Goal: Task Accomplishment & Management: Manage account settings

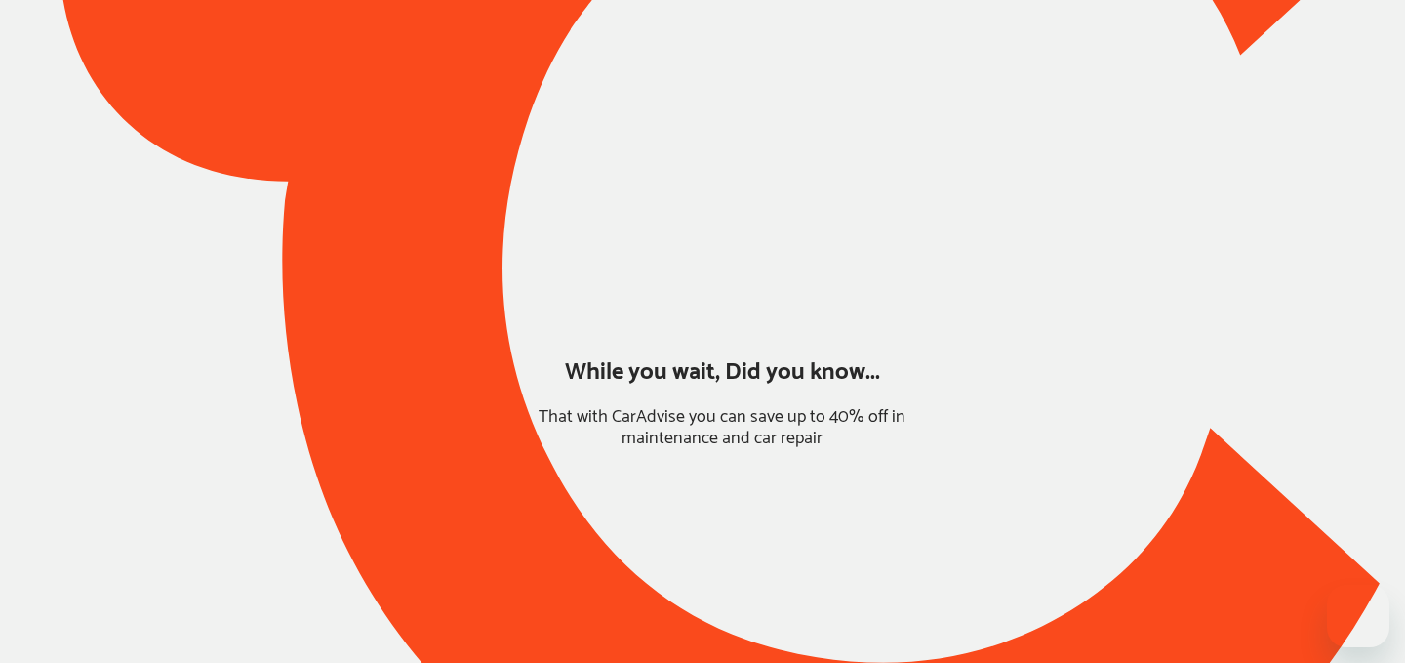
type input "*******"
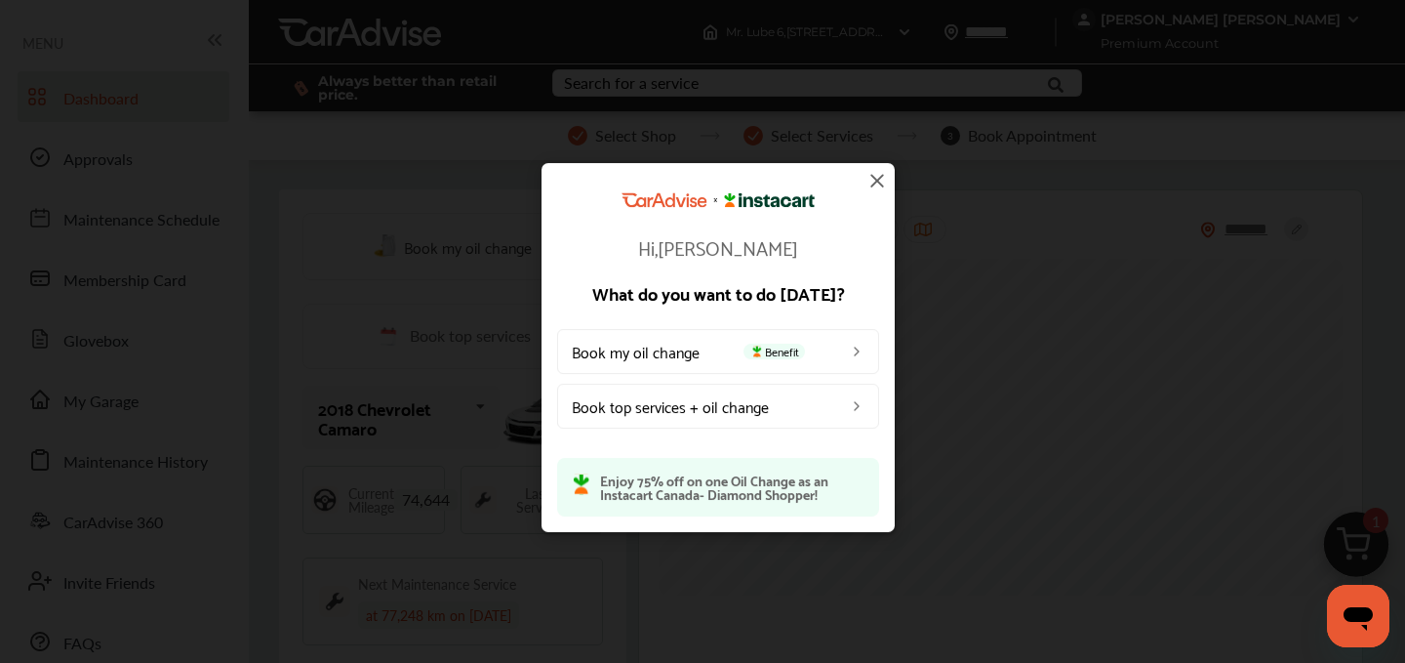
click at [877, 184] on img at bounding box center [877, 180] width 23 height 23
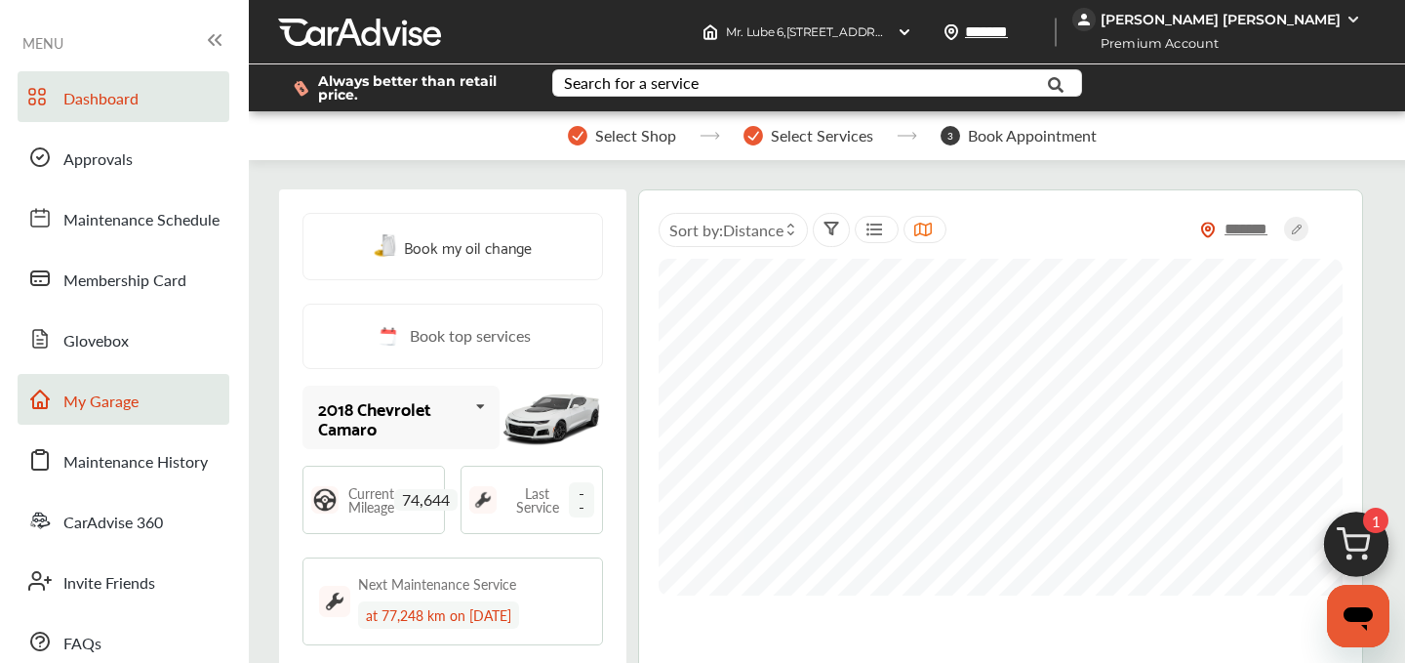
click at [141, 401] on link "My Garage" at bounding box center [124, 399] width 212 height 51
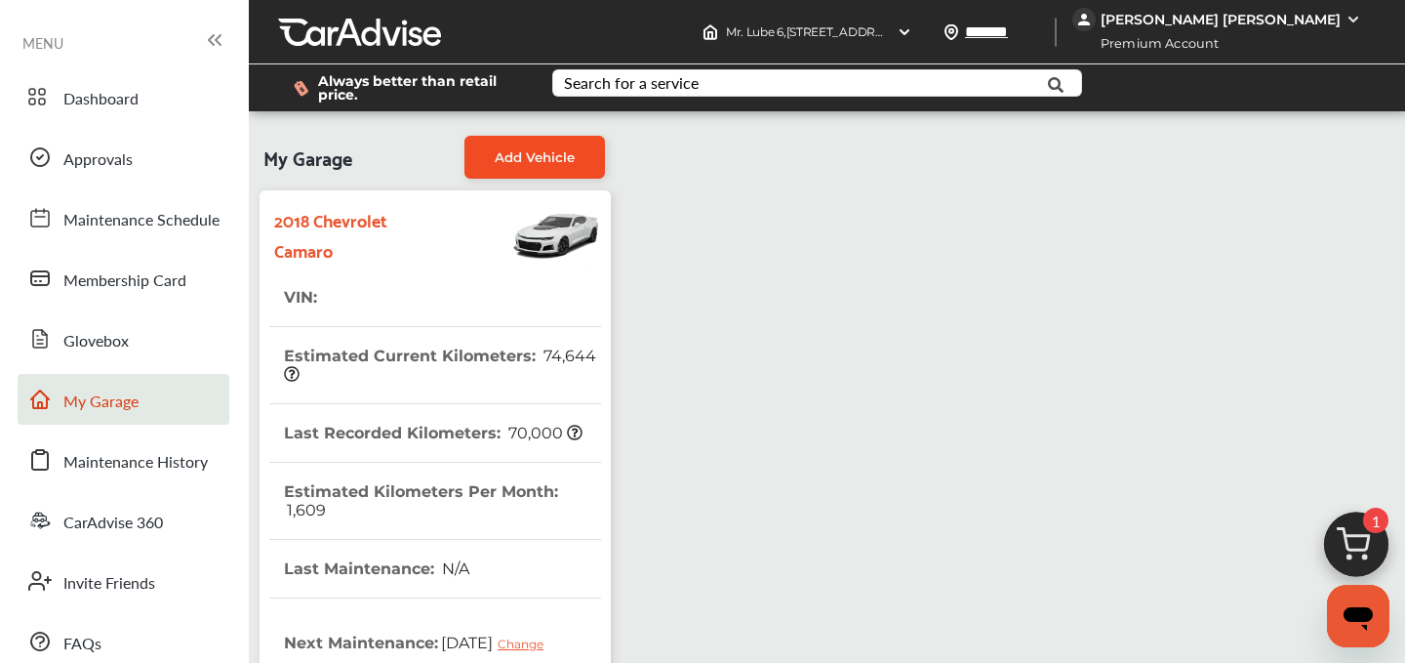
click at [536, 155] on span "Add Vehicle" at bounding box center [535, 157] width 80 height 16
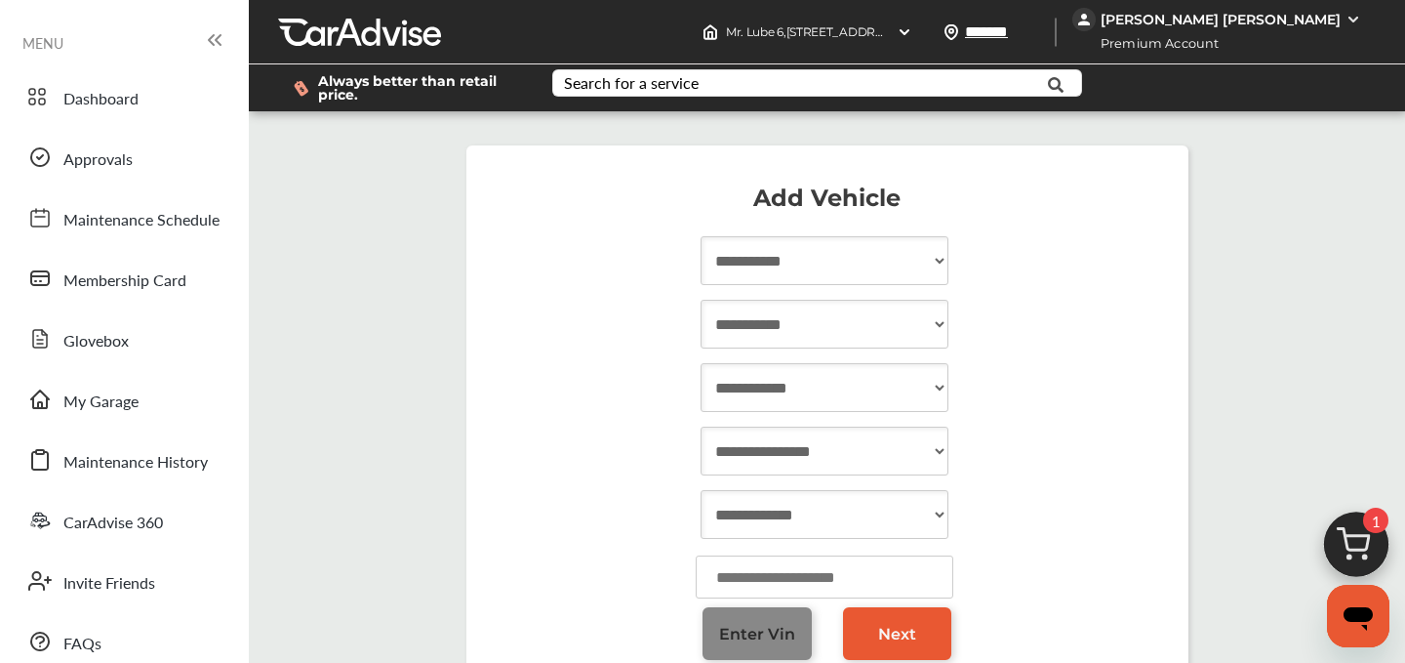
click at [781, 632] on span "Enter Vin" at bounding box center [757, 634] width 76 height 19
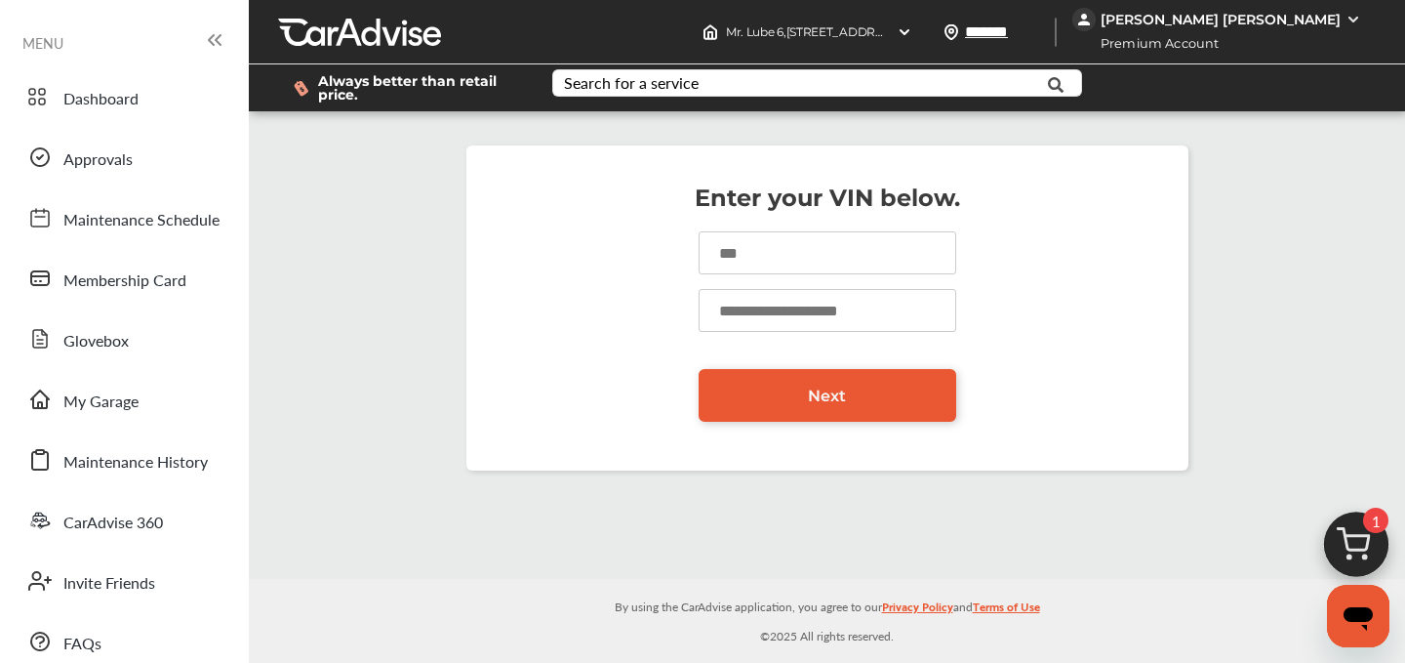
click at [740, 259] on input at bounding box center [828, 252] width 258 height 43
type input "**********"
click at [809, 313] on input "number" at bounding box center [828, 310] width 258 height 43
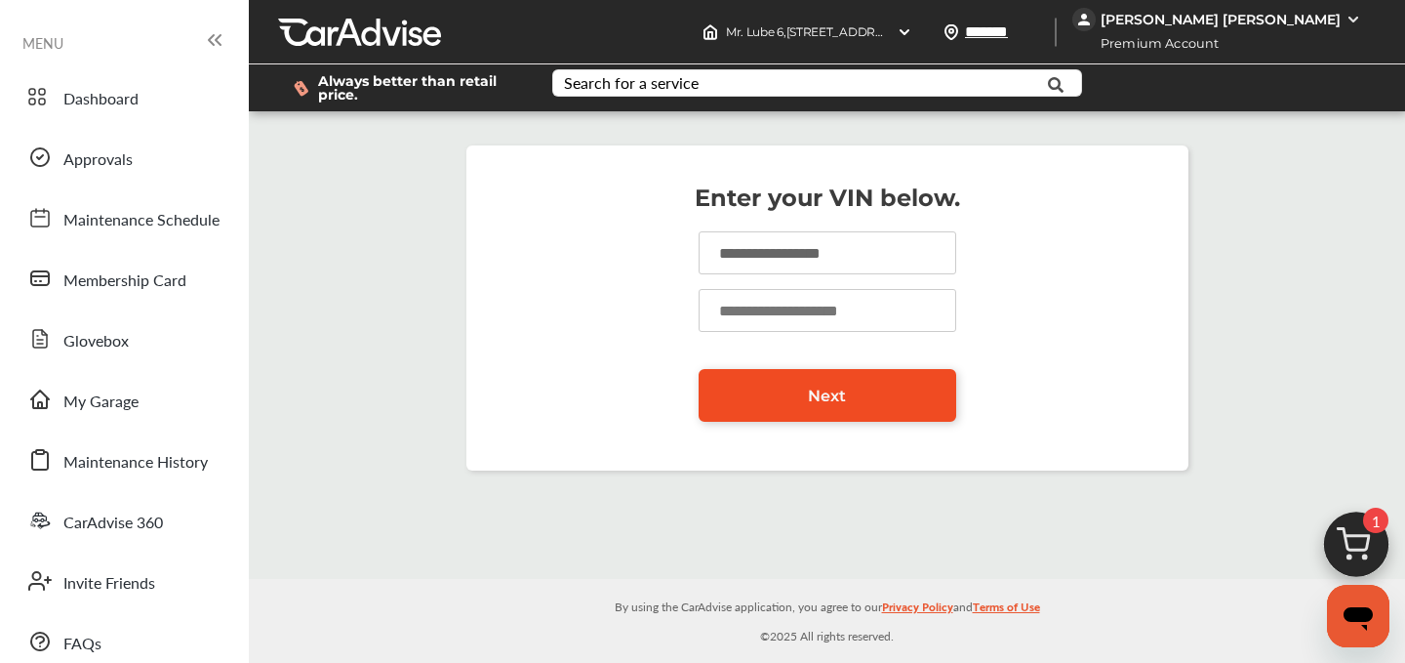
type input "*****"
click at [862, 391] on link "Next" at bounding box center [828, 395] width 258 height 53
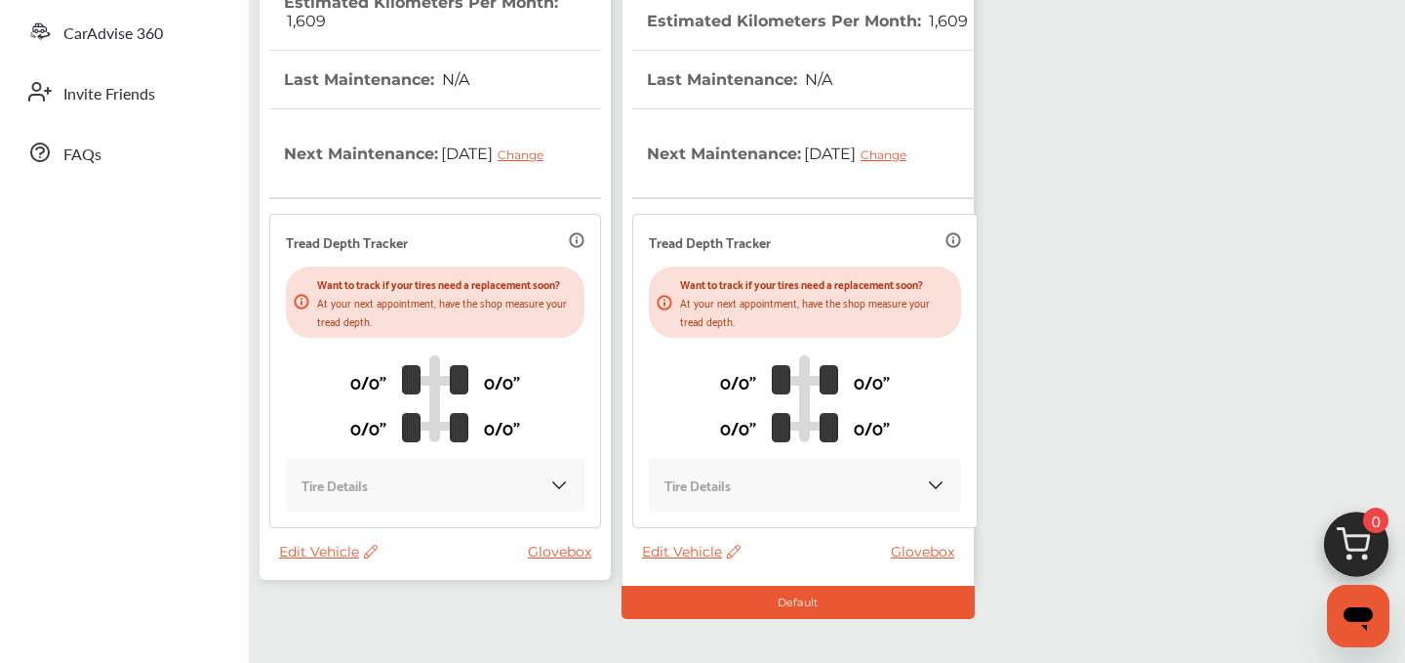
scroll to position [577, 0]
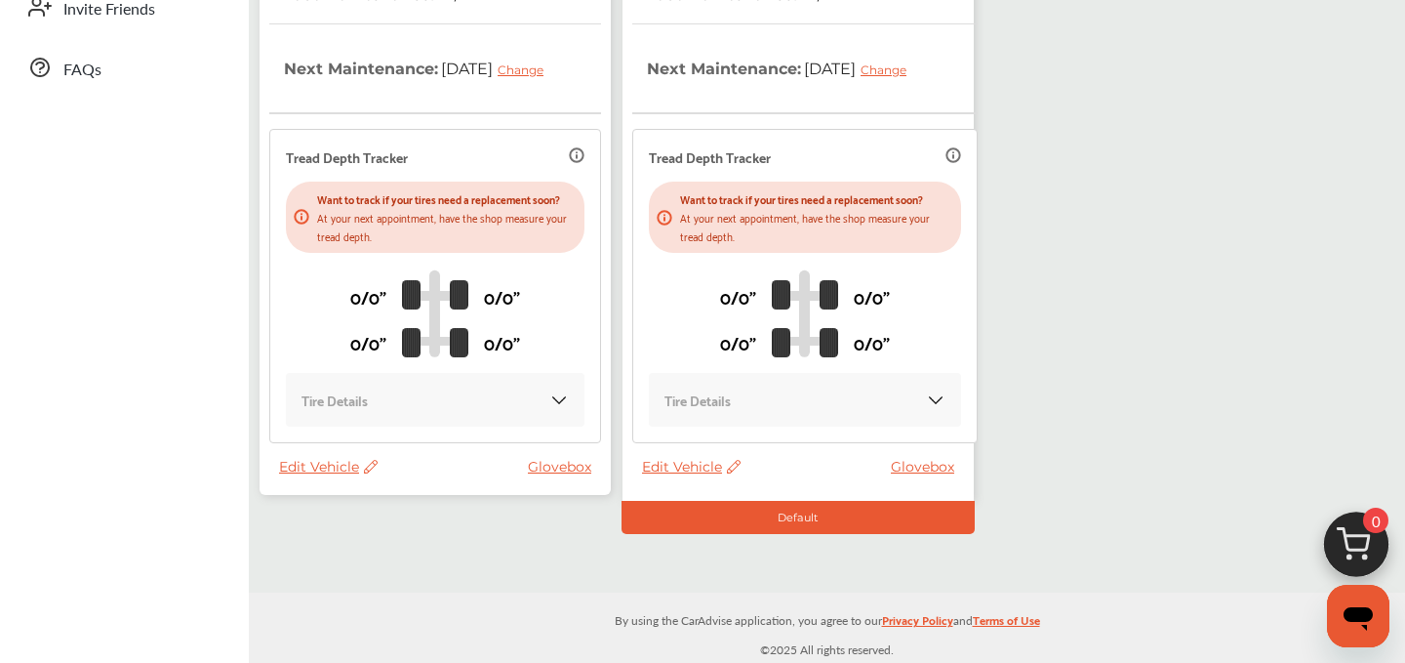
click at [334, 463] on span "Edit Vehicle" at bounding box center [328, 467] width 99 height 18
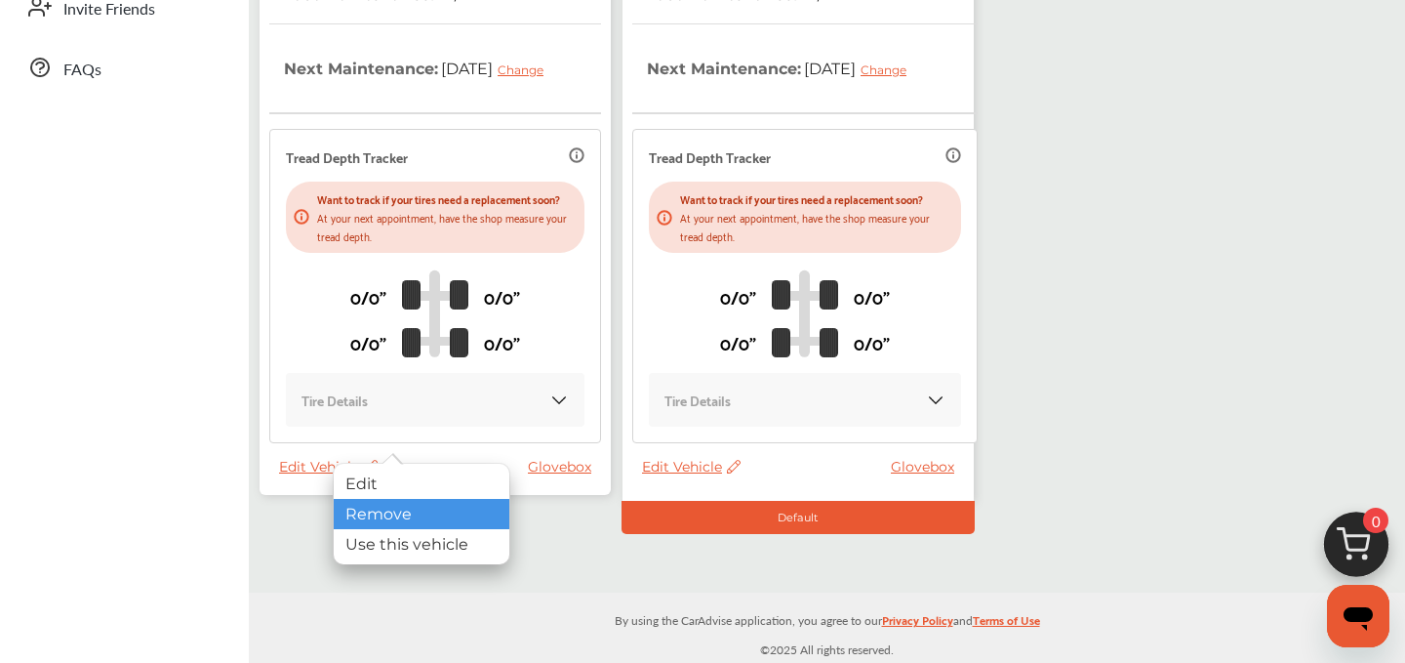
click at [377, 520] on div "Remove" at bounding box center [422, 514] width 176 height 30
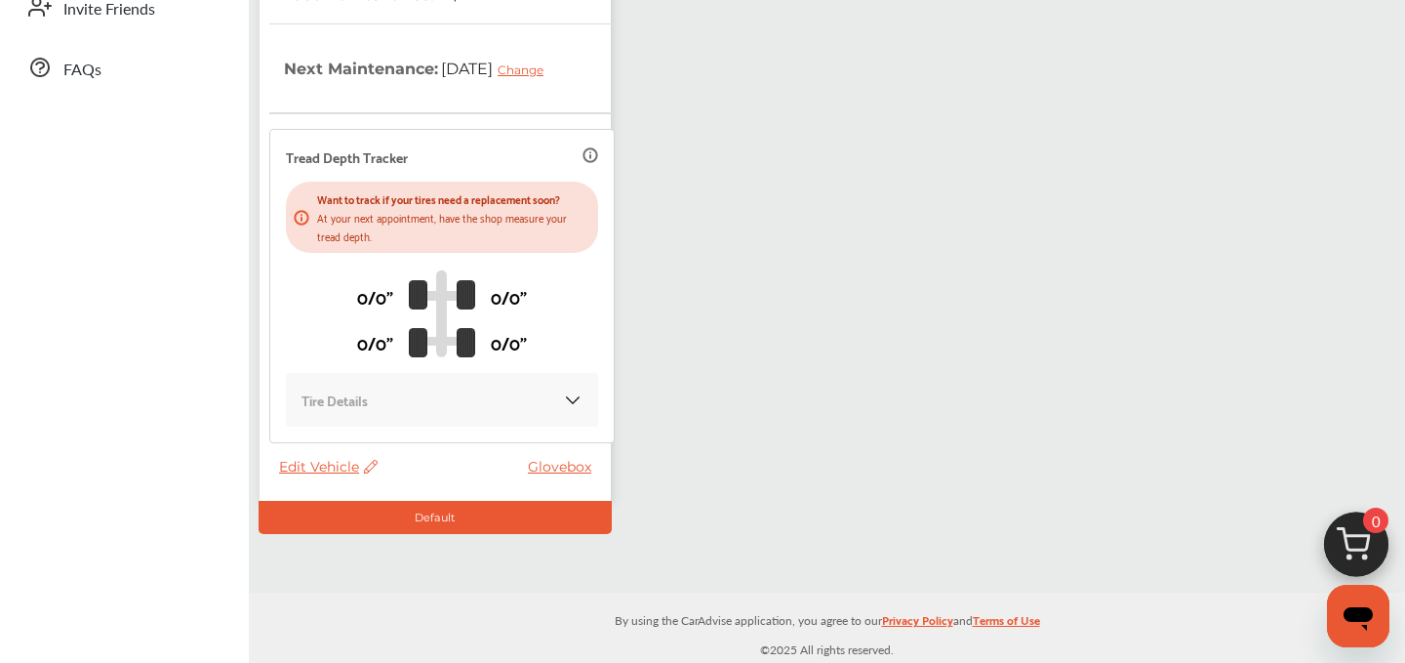
scroll to position [0, 0]
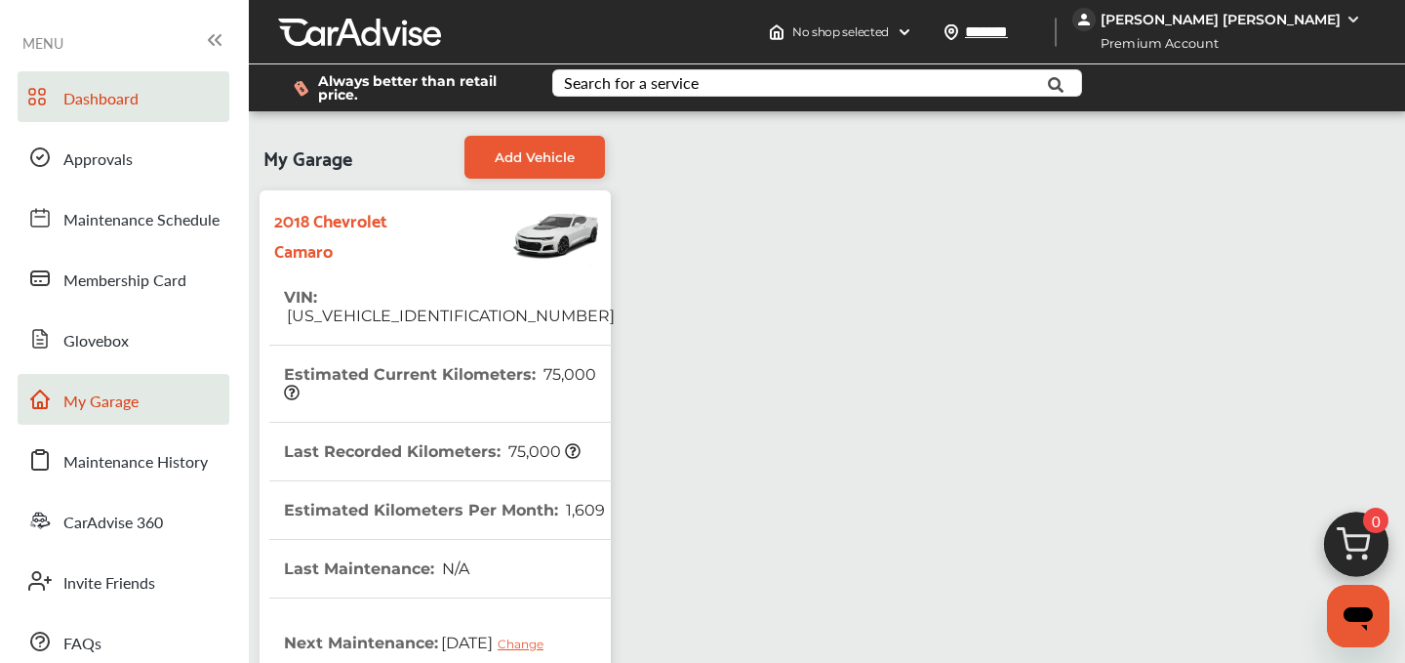
click at [87, 106] on span "Dashboard" at bounding box center [100, 99] width 75 height 25
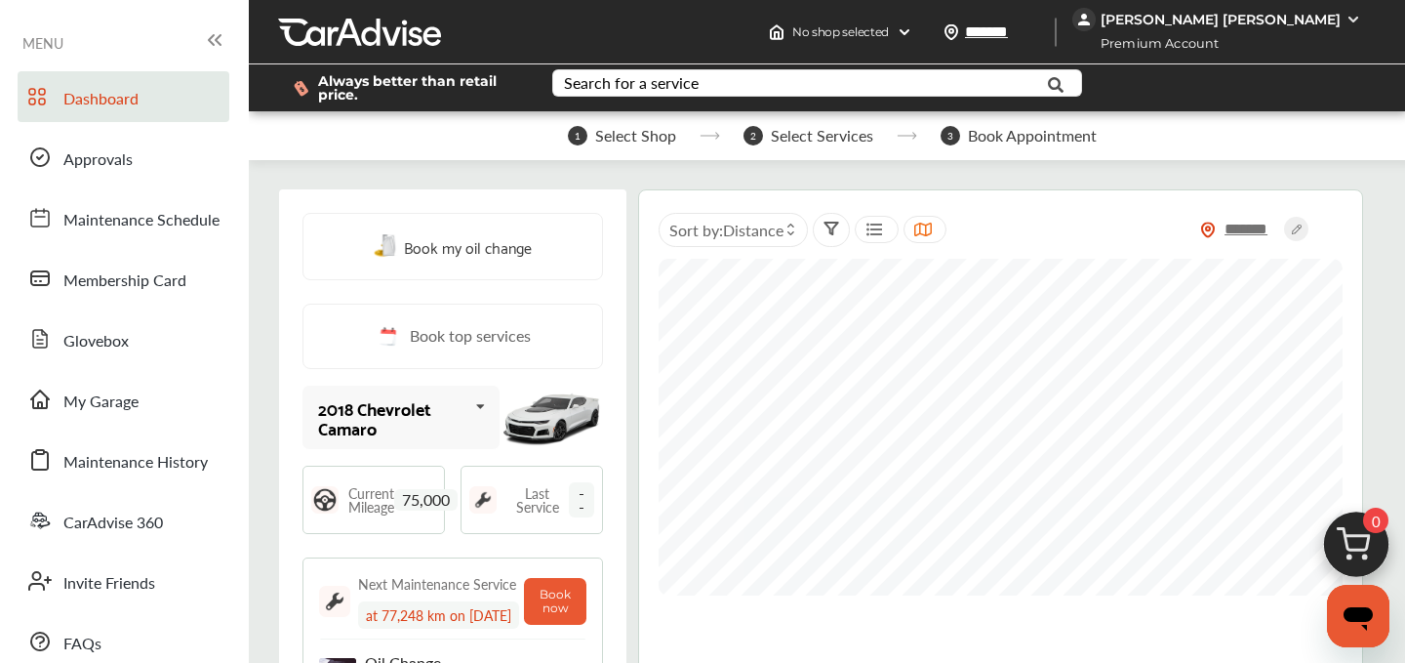
click at [1219, 34] on span "Premium Account" at bounding box center [1154, 43] width 159 height 20
click at [1197, 20] on div "[PERSON_NAME] [PERSON_NAME]" at bounding box center [1221, 20] width 240 height 18
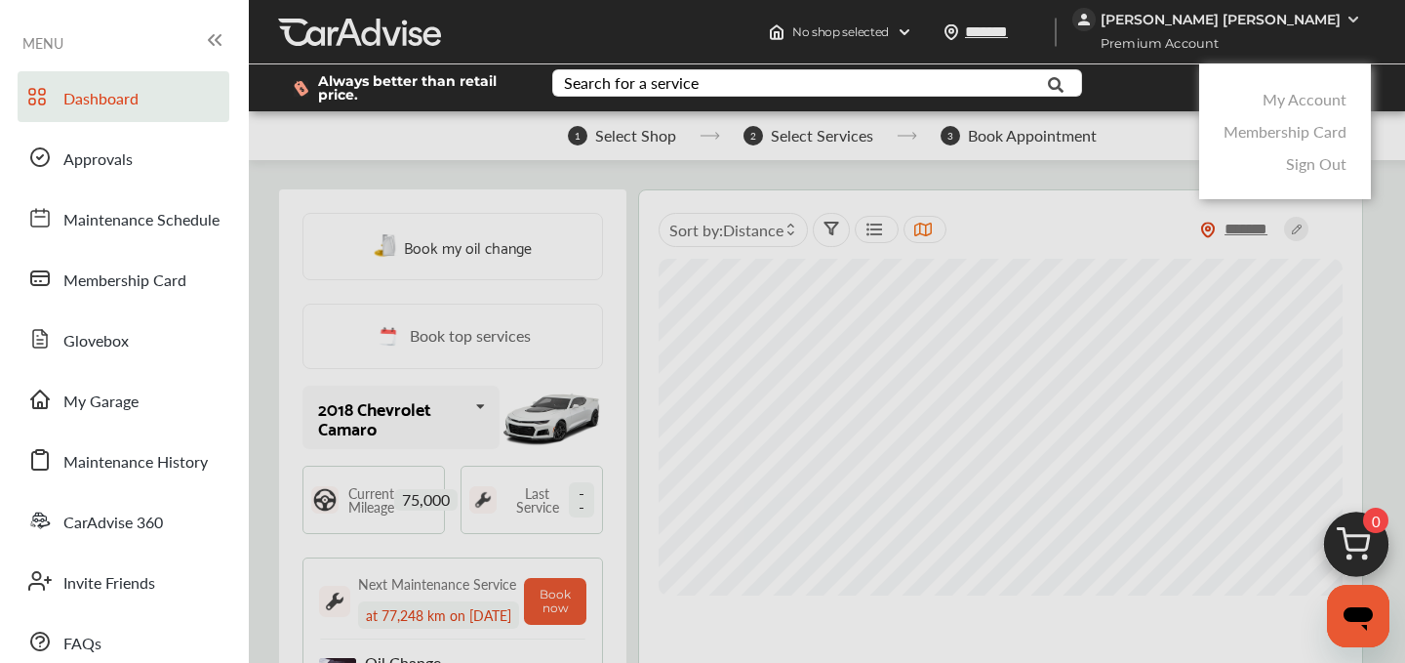
click at [1291, 101] on link "My Account" at bounding box center [1305, 99] width 84 height 22
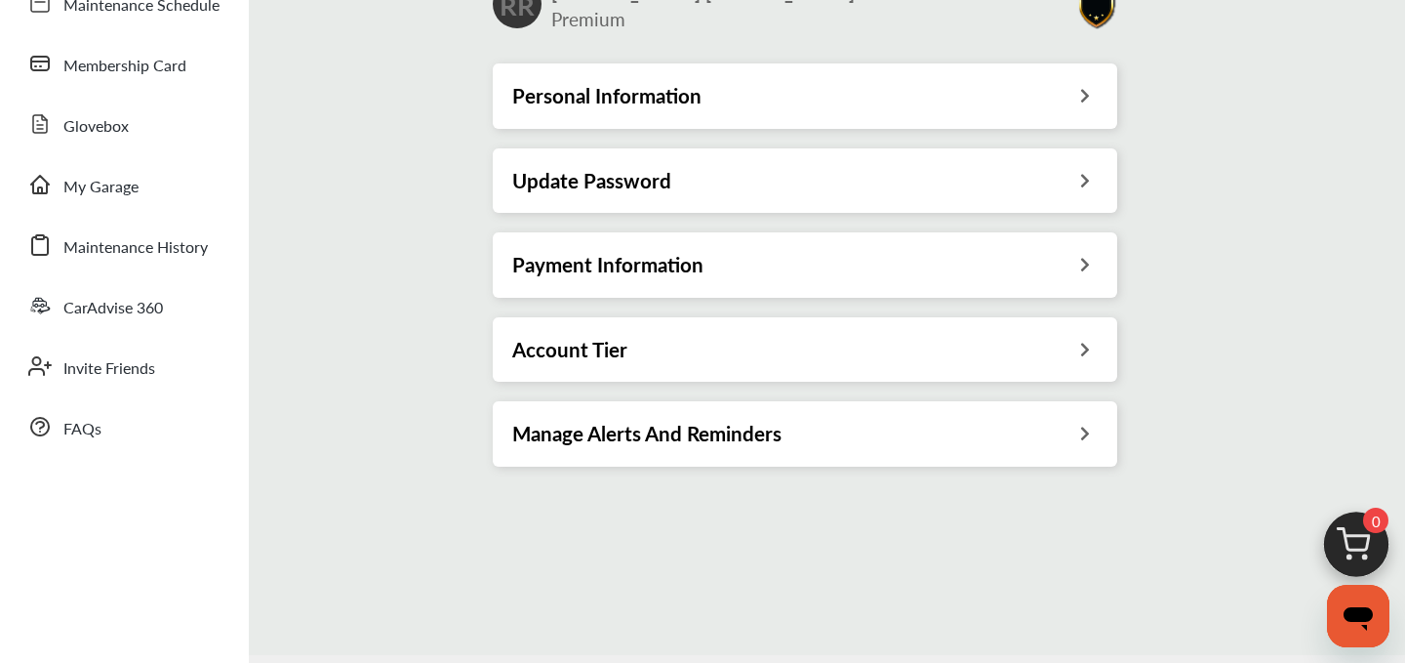
scroll to position [239, 0]
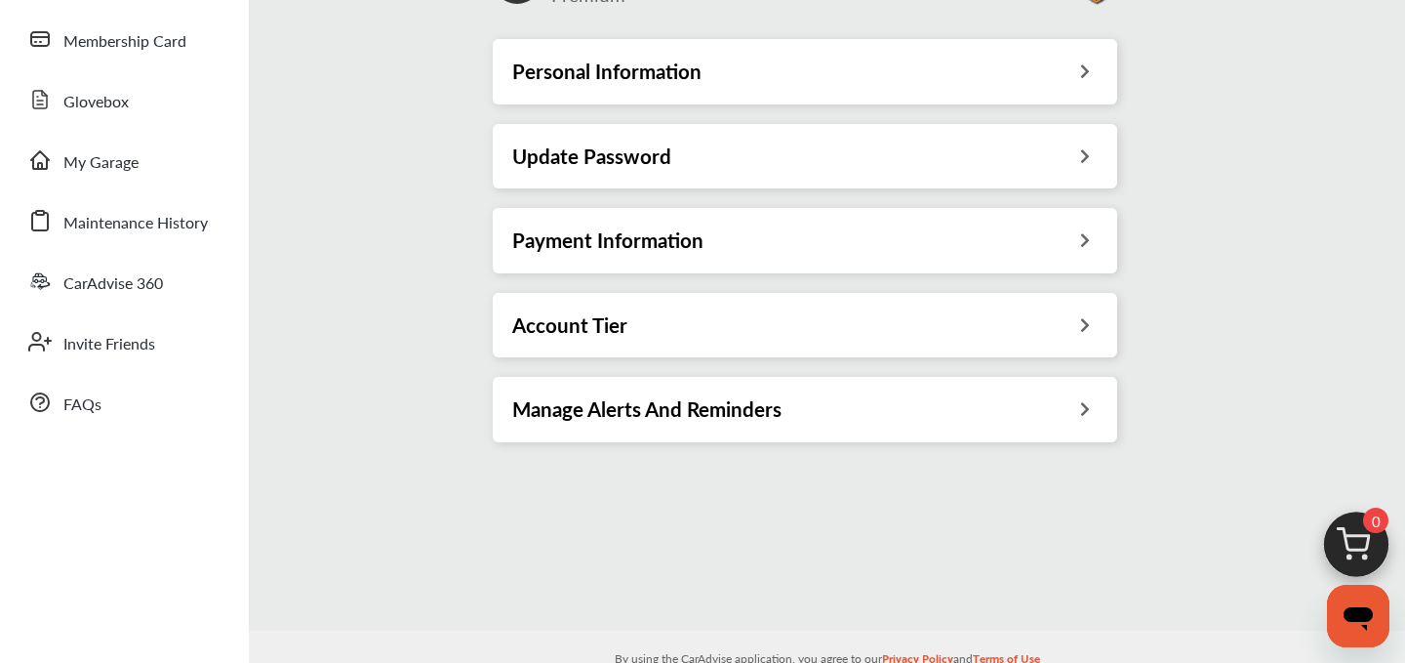
click at [575, 240] on h3 "Payment Information" at bounding box center [607, 239] width 191 height 25
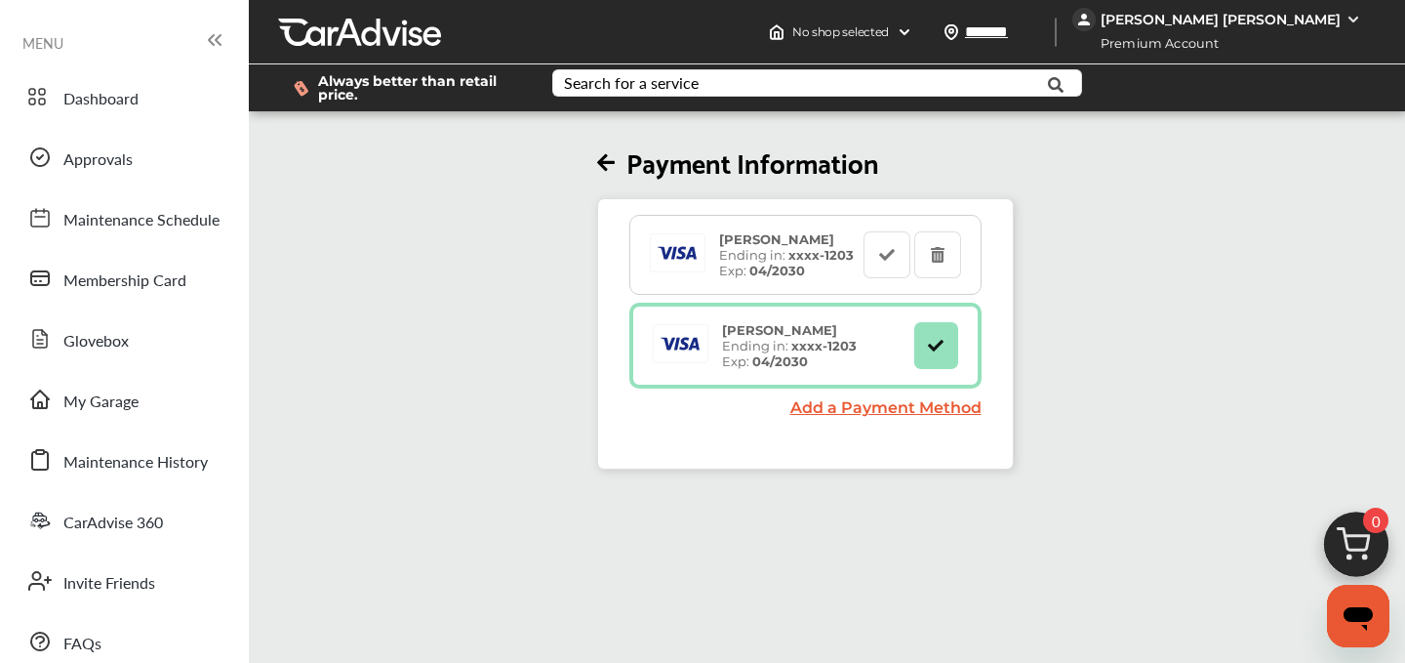
click at [332, 250] on div "Payment Information [PERSON_NAME] Ending in: xxxx- 1203 Exp: 04/2030 [PERSON_NA…" at bounding box center [805, 292] width 1124 height 354
click at [97, 116] on link "Dashboard" at bounding box center [124, 96] width 212 height 51
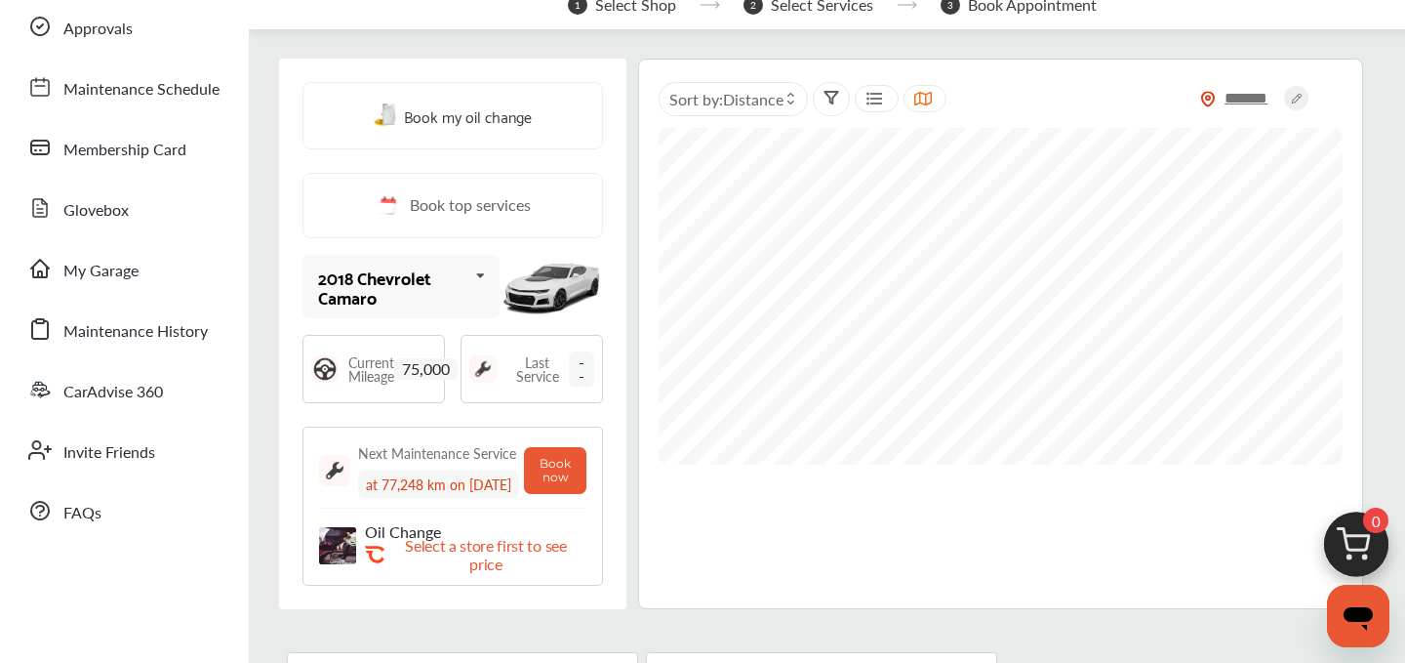
scroll to position [282, 0]
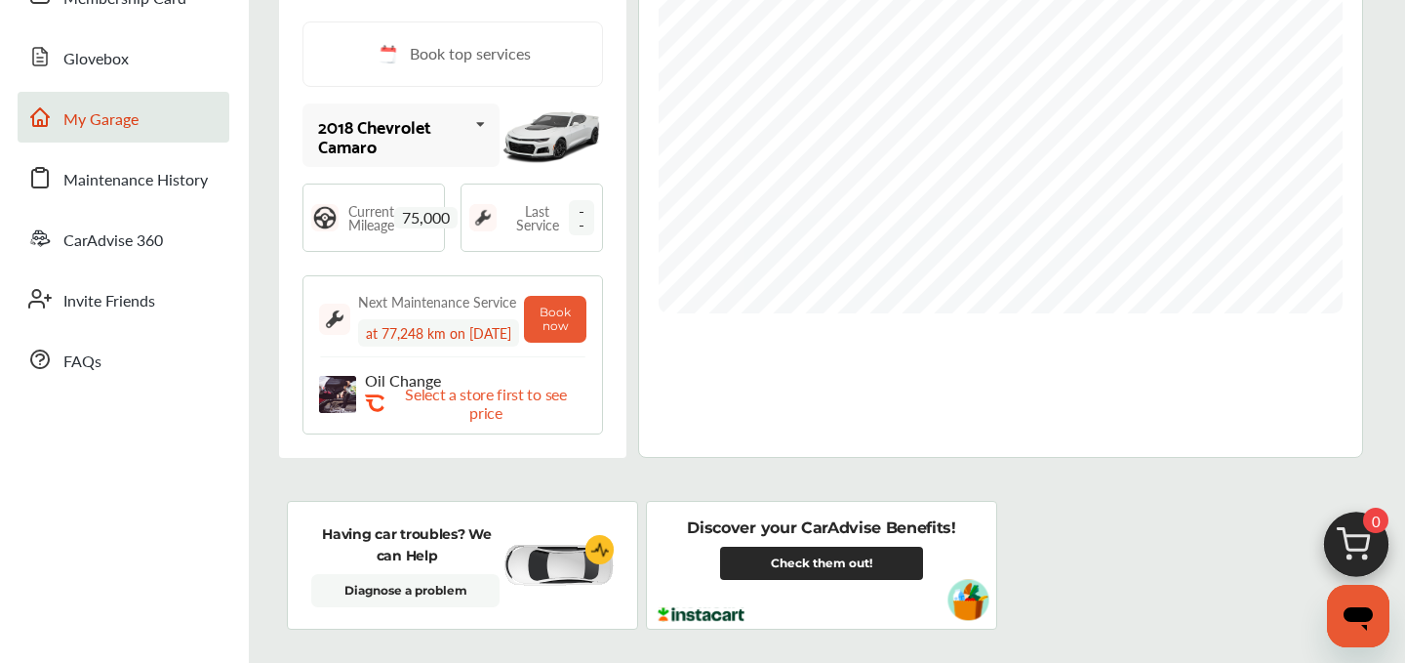
click at [102, 125] on span "My Garage" at bounding box center [100, 119] width 75 height 25
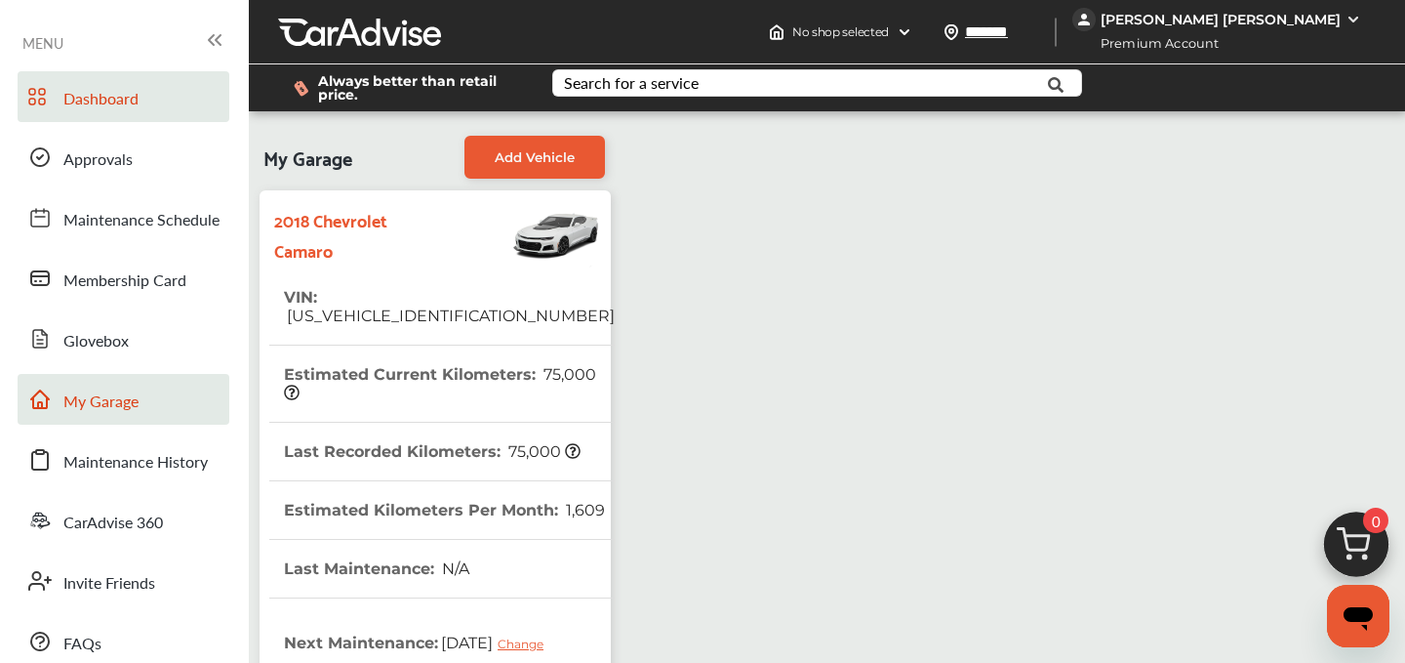
click at [97, 102] on span "Dashboard" at bounding box center [100, 99] width 75 height 25
